Goal: Find specific page/section: Find specific page/section

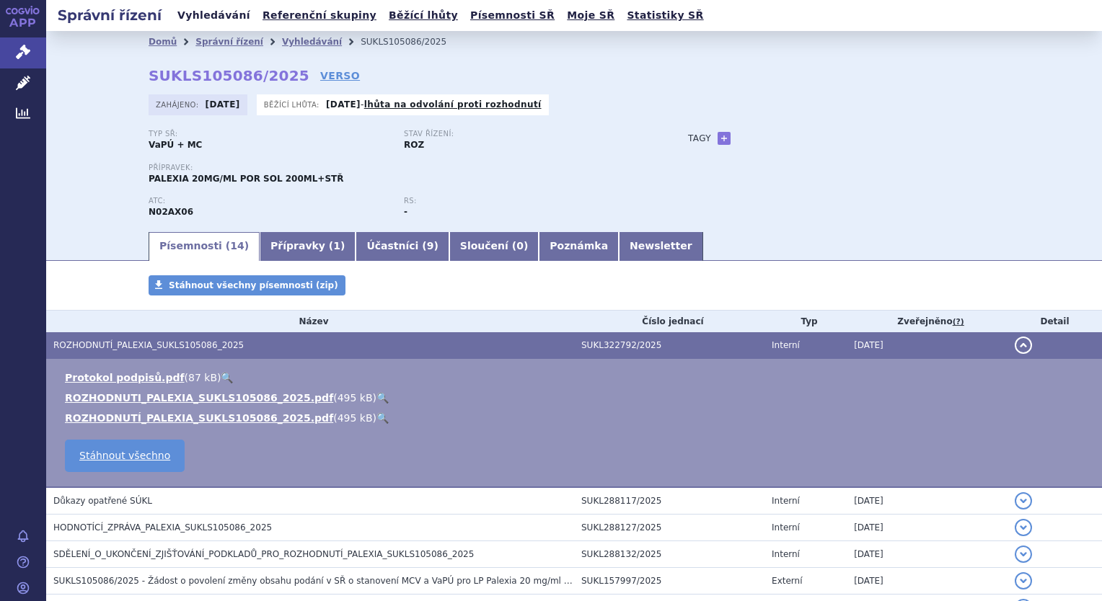
click at [217, 10] on link "Vyhledávání" at bounding box center [213, 15] width 81 height 19
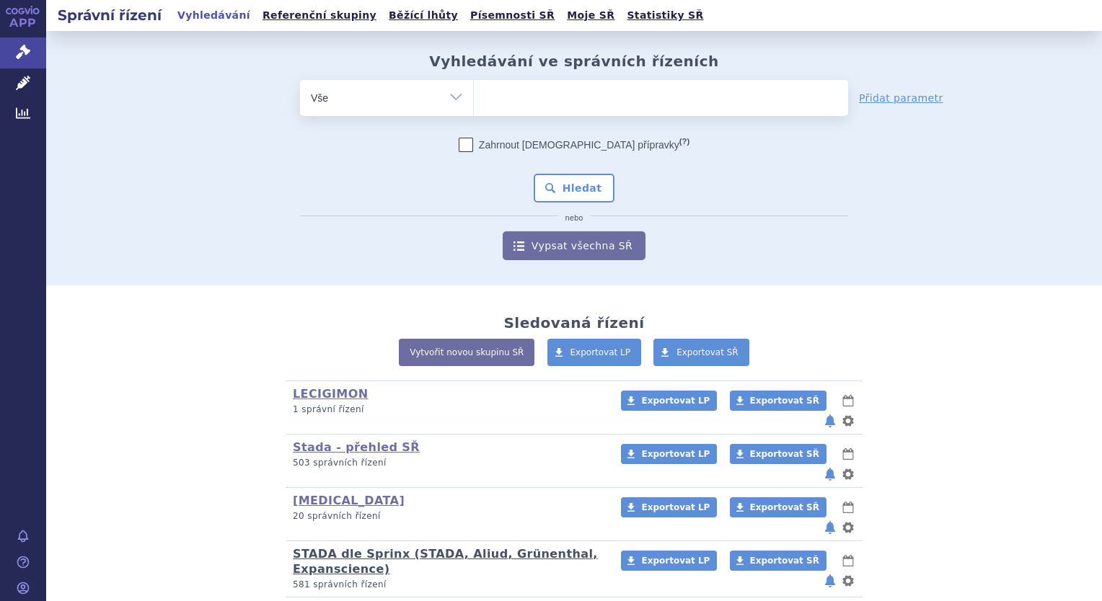
click at [312, 547] on link "STADA dle Sprinx (STADA, Aliud, Grünenthal, Expanscience)" at bounding box center [445, 561] width 305 height 29
